Goal: Information Seeking & Learning: Learn about a topic

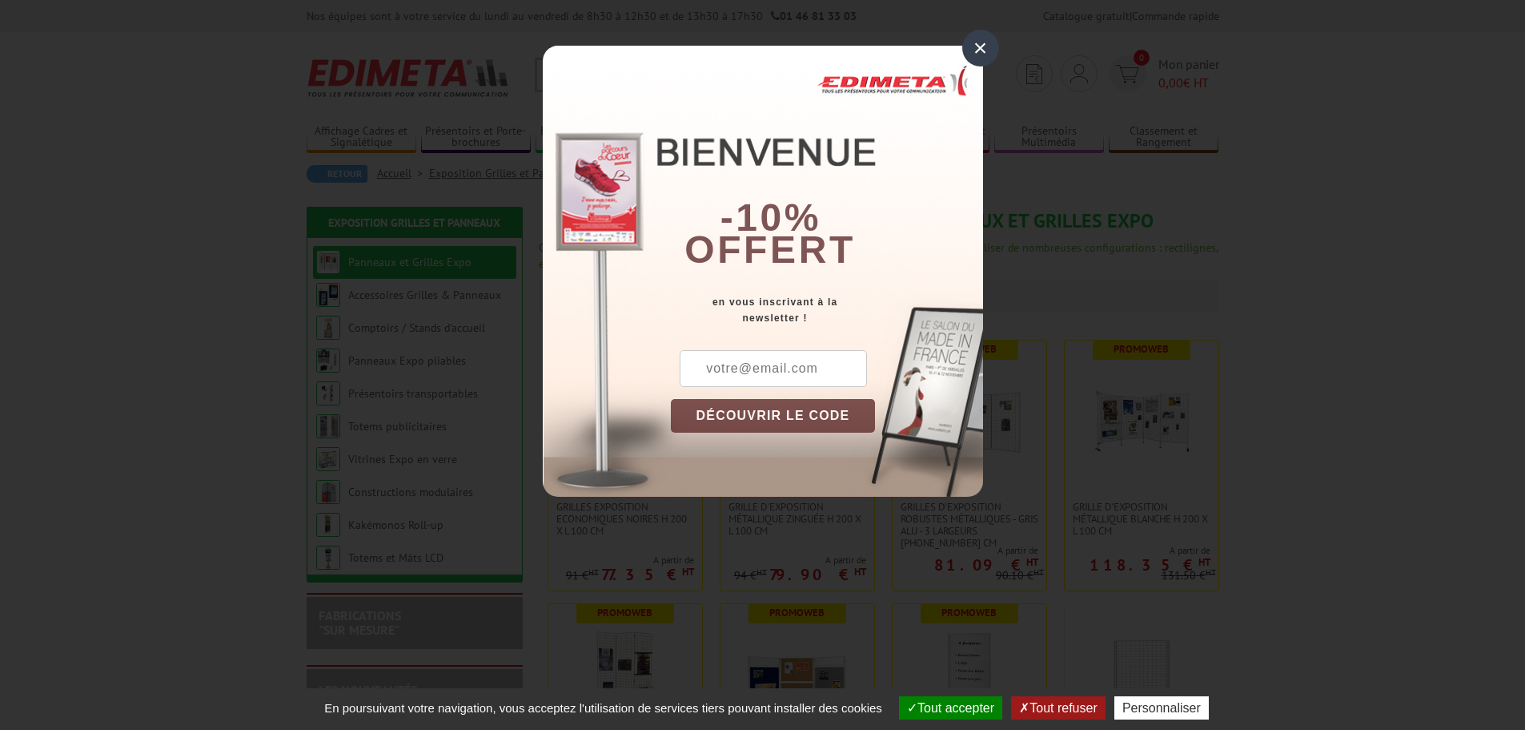
click at [970, 56] on div "×" at bounding box center [981, 48] width 37 height 37
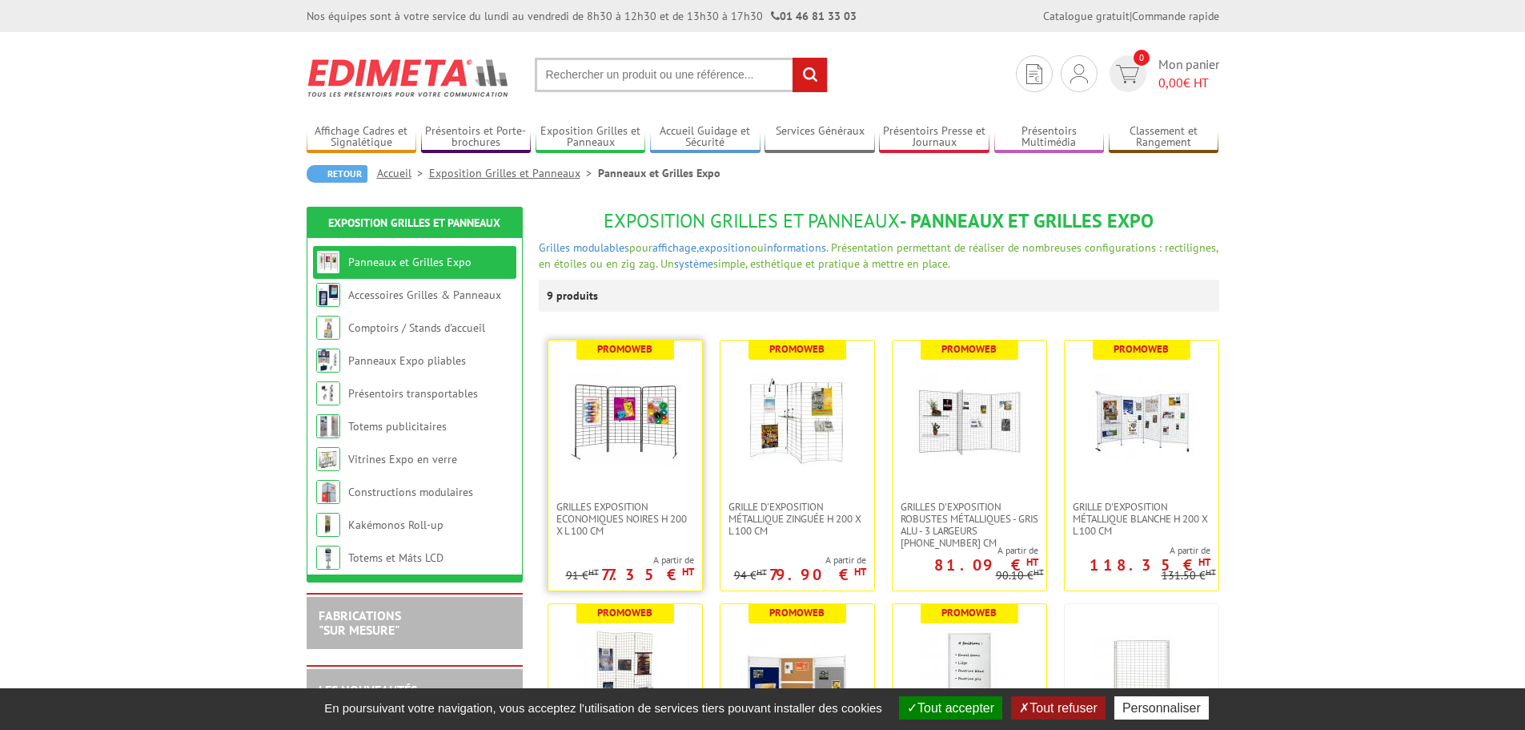
click at [606, 415] on img at bounding box center [625, 420] width 112 height 112
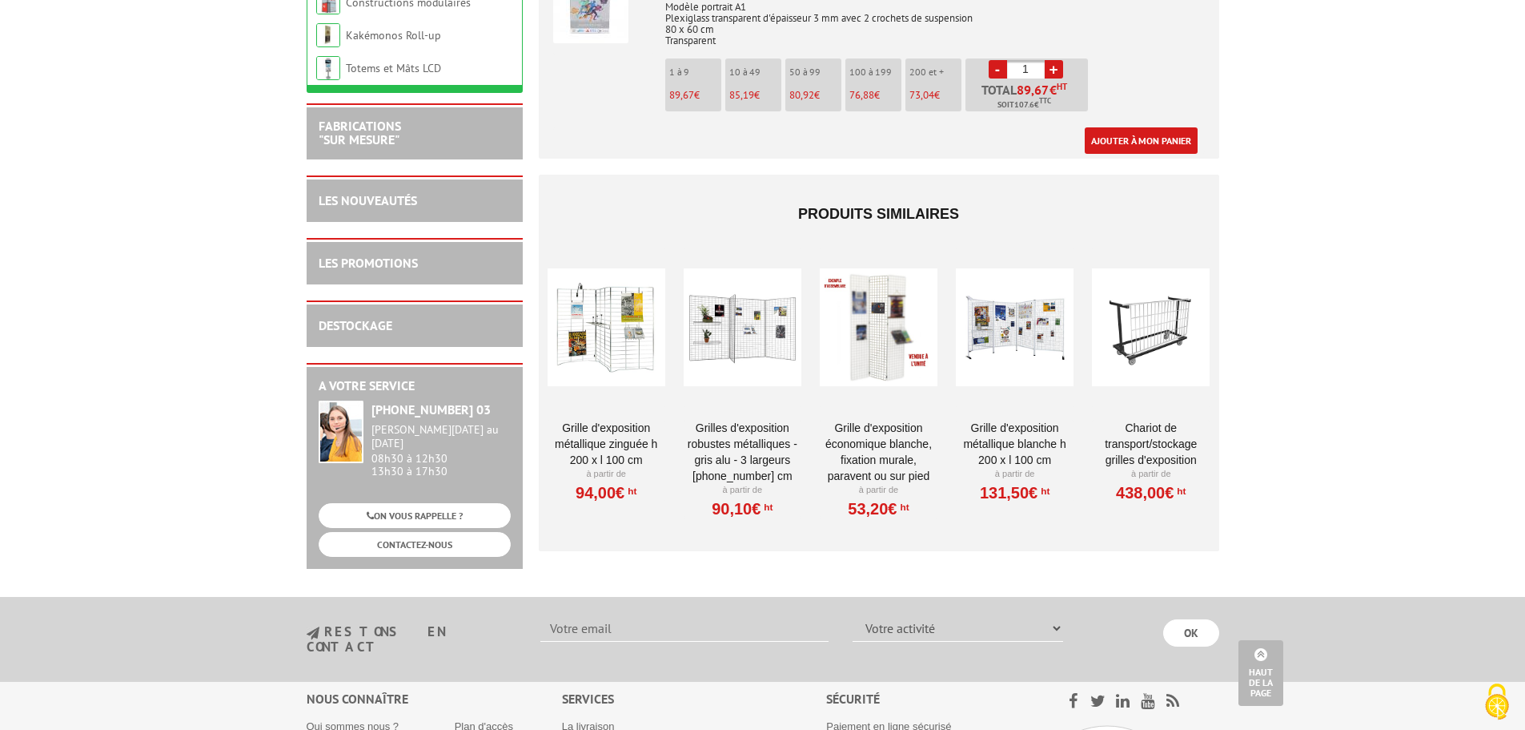
scroll to position [5445, 0]
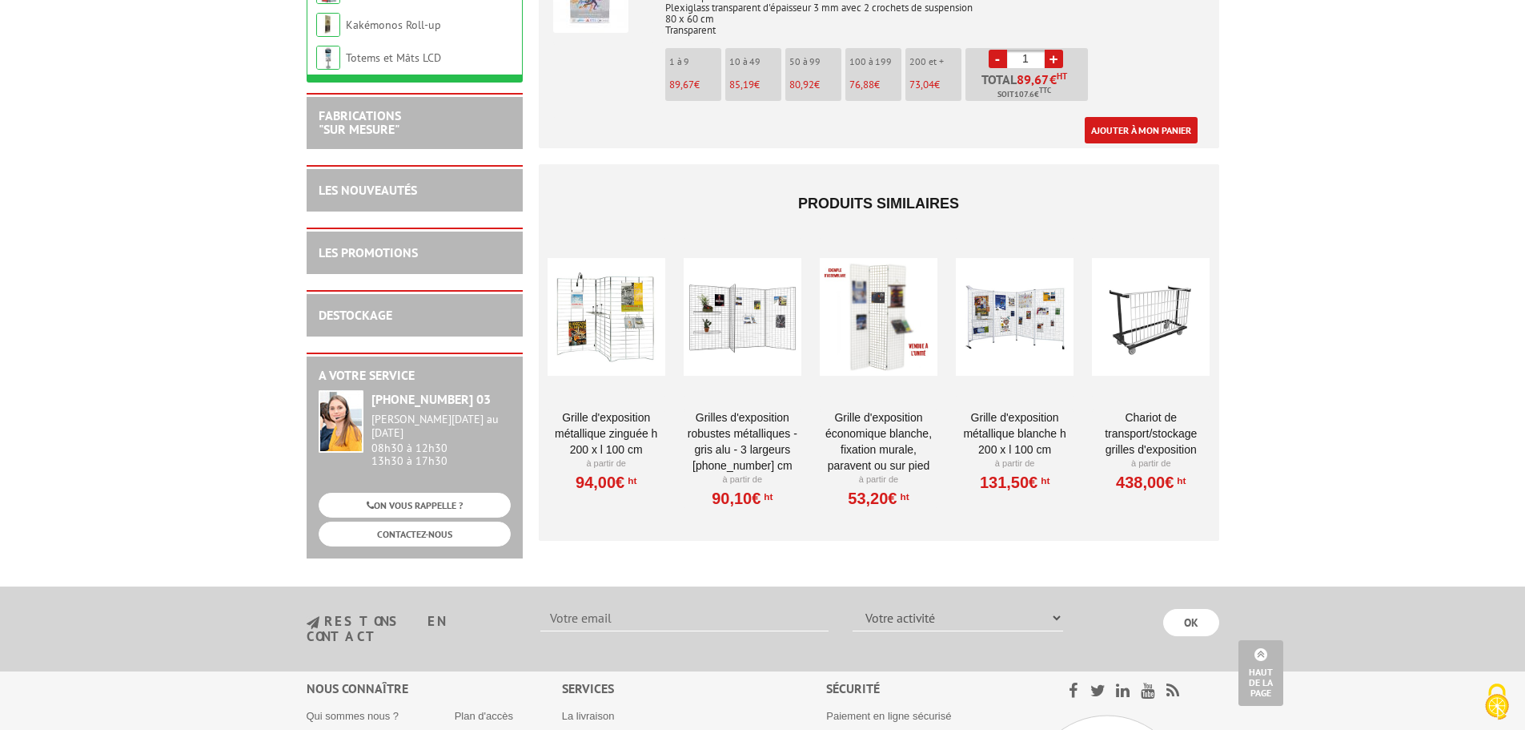
click at [755, 409] on link "Grilles d'exposition robustes métalliques - gris alu - 3 largeurs [PHONE_NUMBER…" at bounding box center [743, 441] width 118 height 64
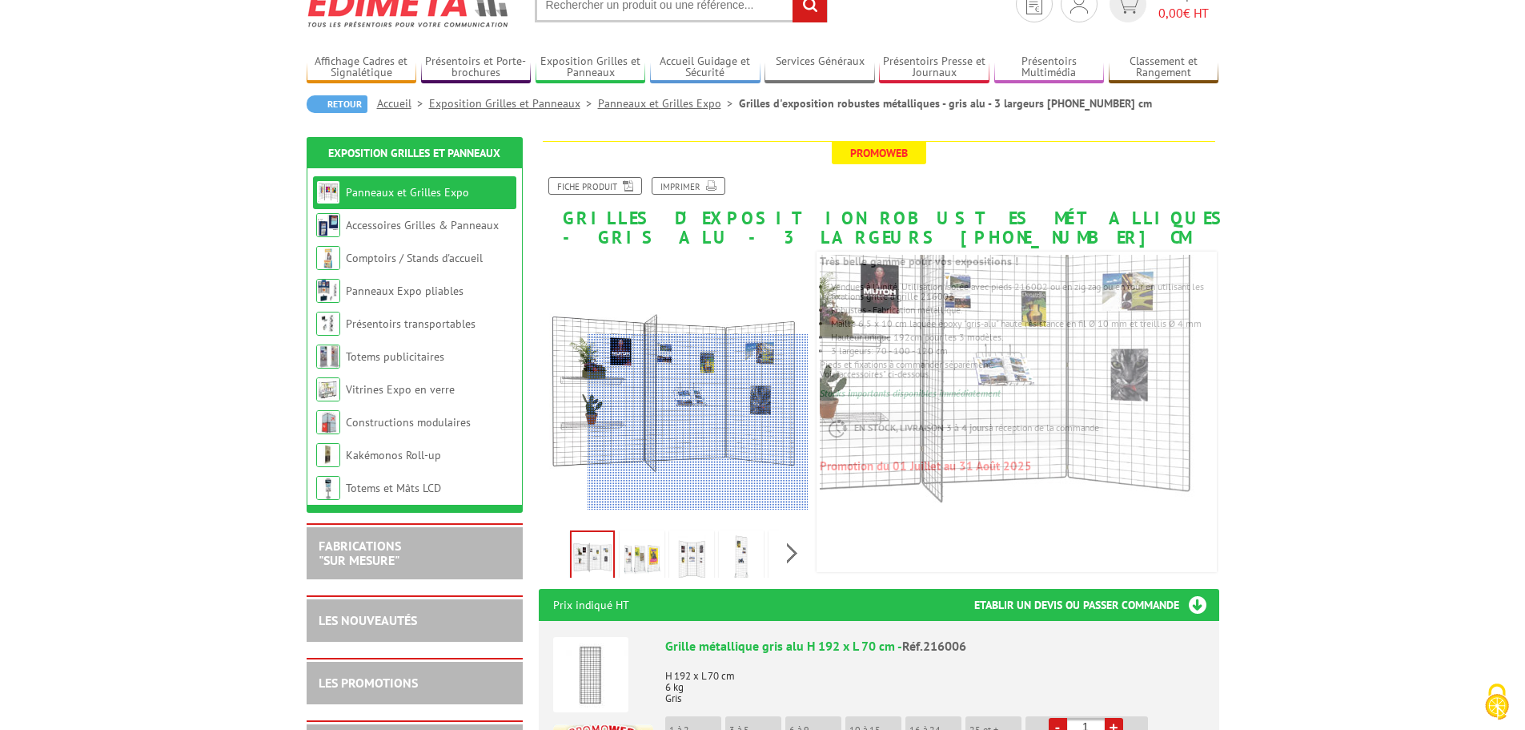
scroll to position [240, 0]
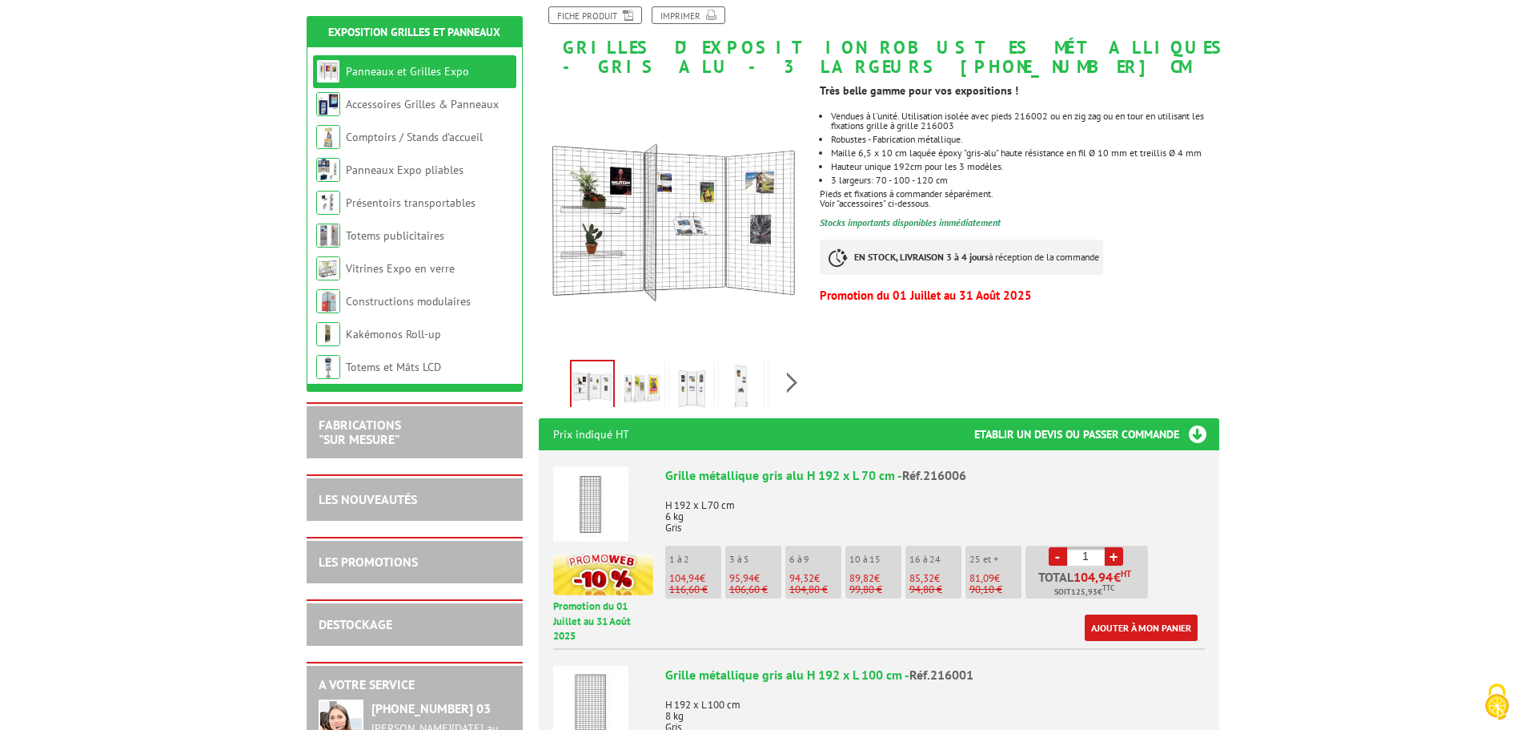
click at [642, 392] on img at bounding box center [642, 388] width 38 height 50
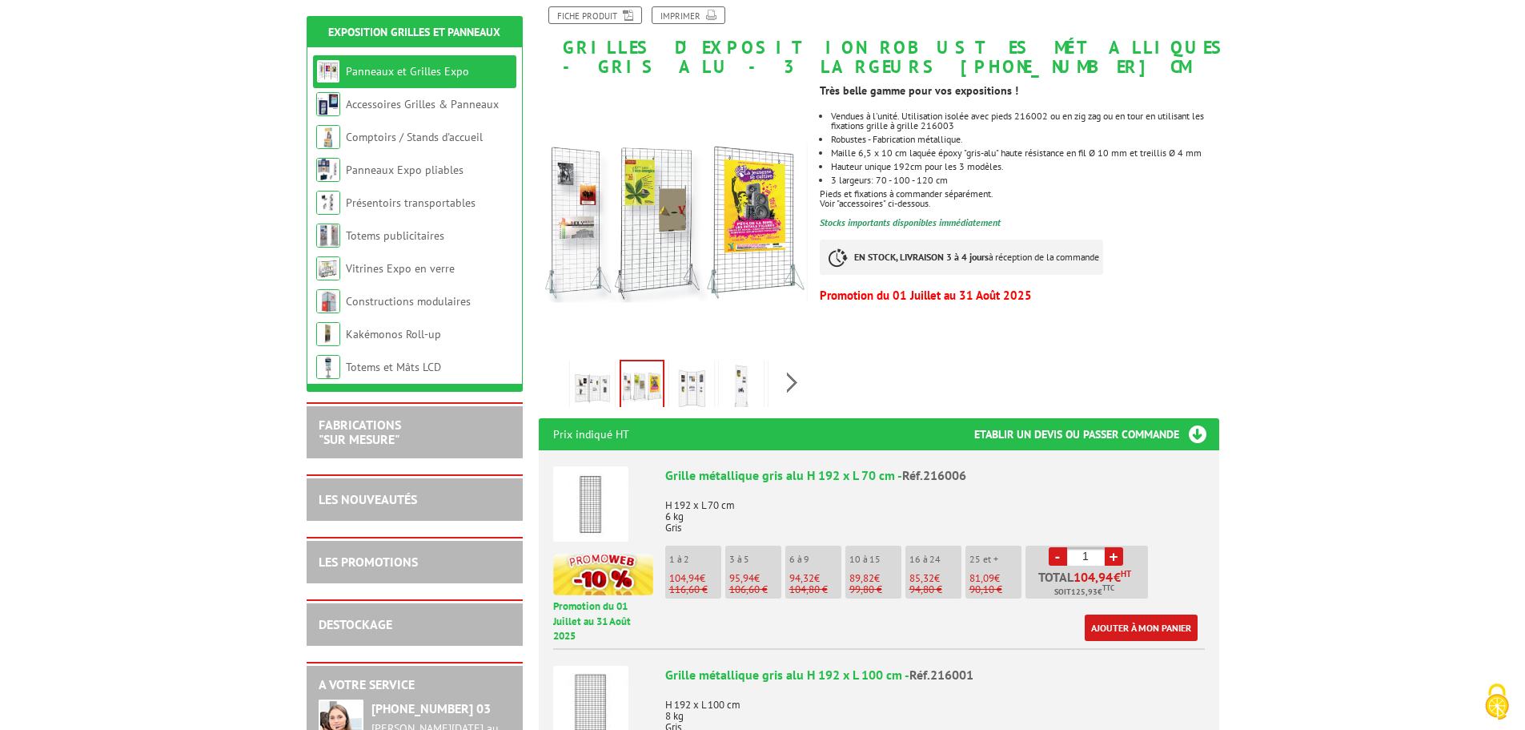
click at [691, 387] on img at bounding box center [692, 388] width 38 height 50
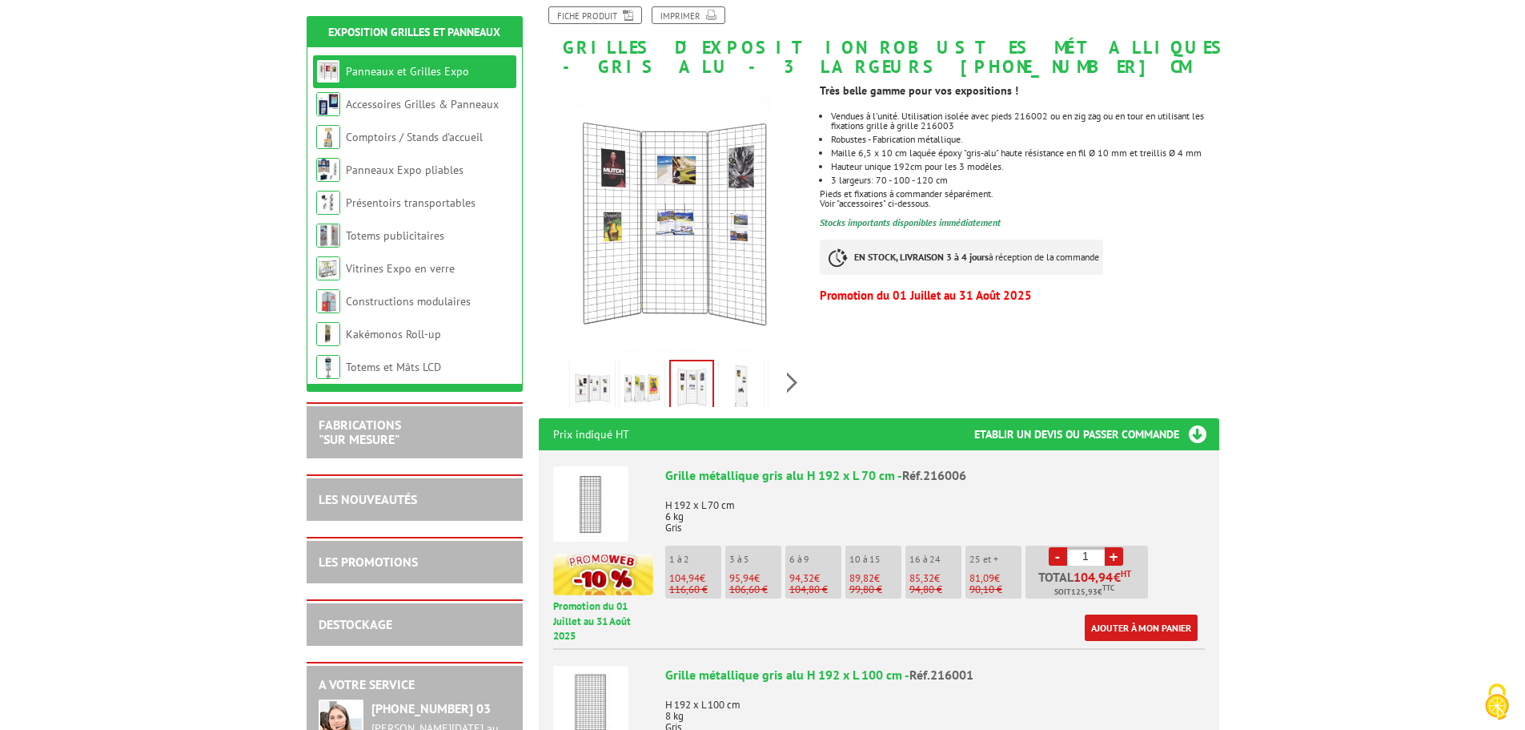
click at [764, 388] on li at bounding box center [742, 382] width 50 height 50
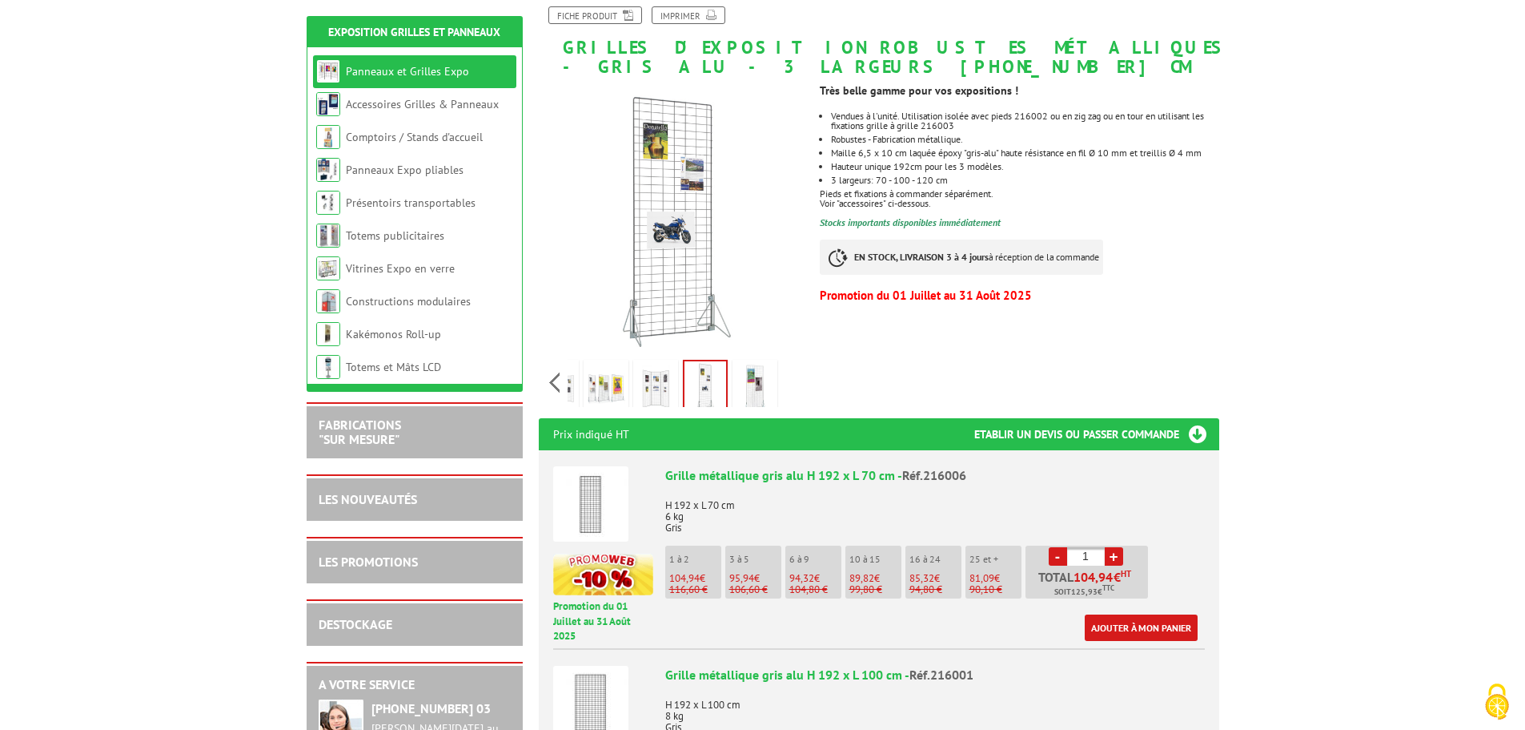
click at [799, 385] on div "Previous Next" at bounding box center [674, 382] width 270 height 56
click at [565, 399] on div "Previous Next" at bounding box center [674, 382] width 270 height 56
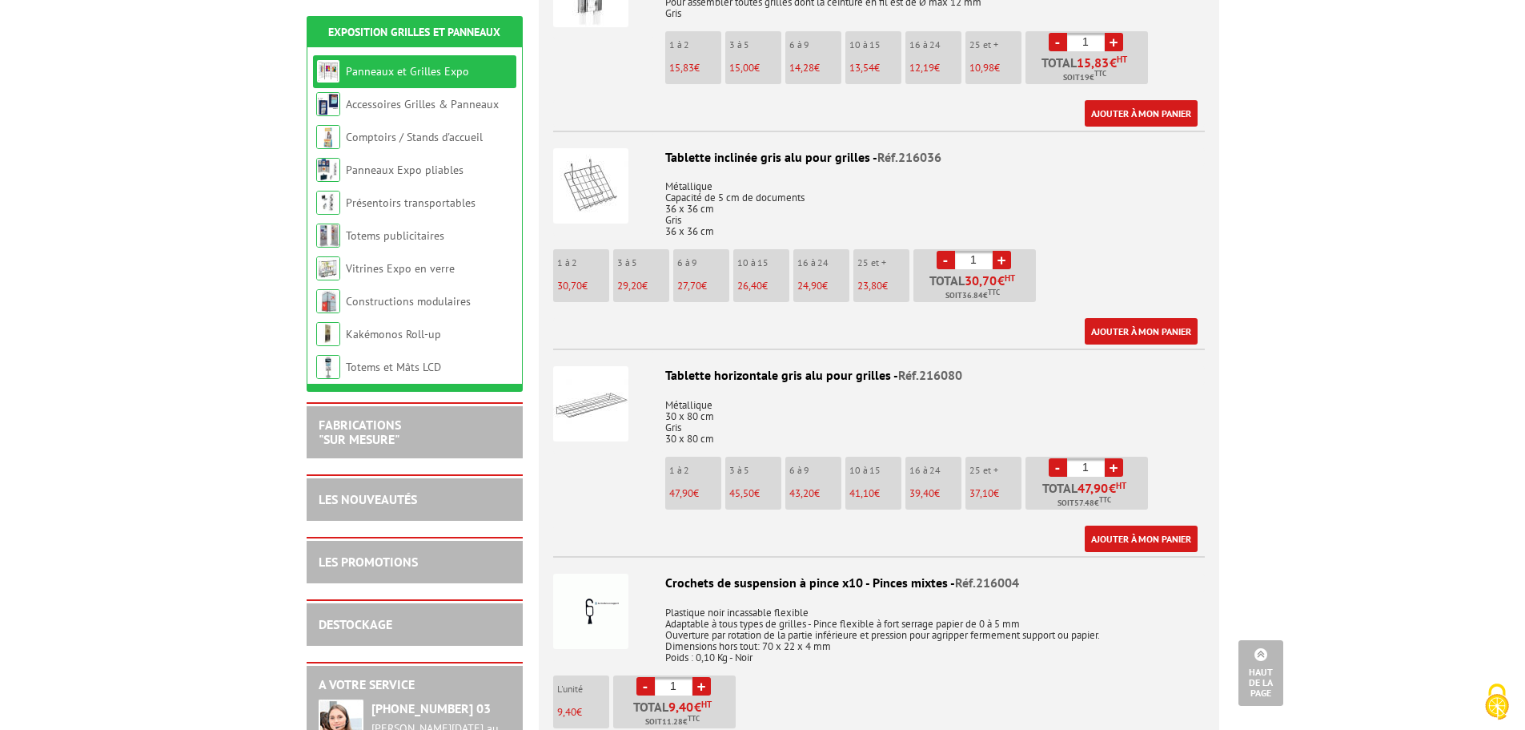
scroll to position [1361, 0]
